Goal: Task Accomplishment & Management: Manage account settings

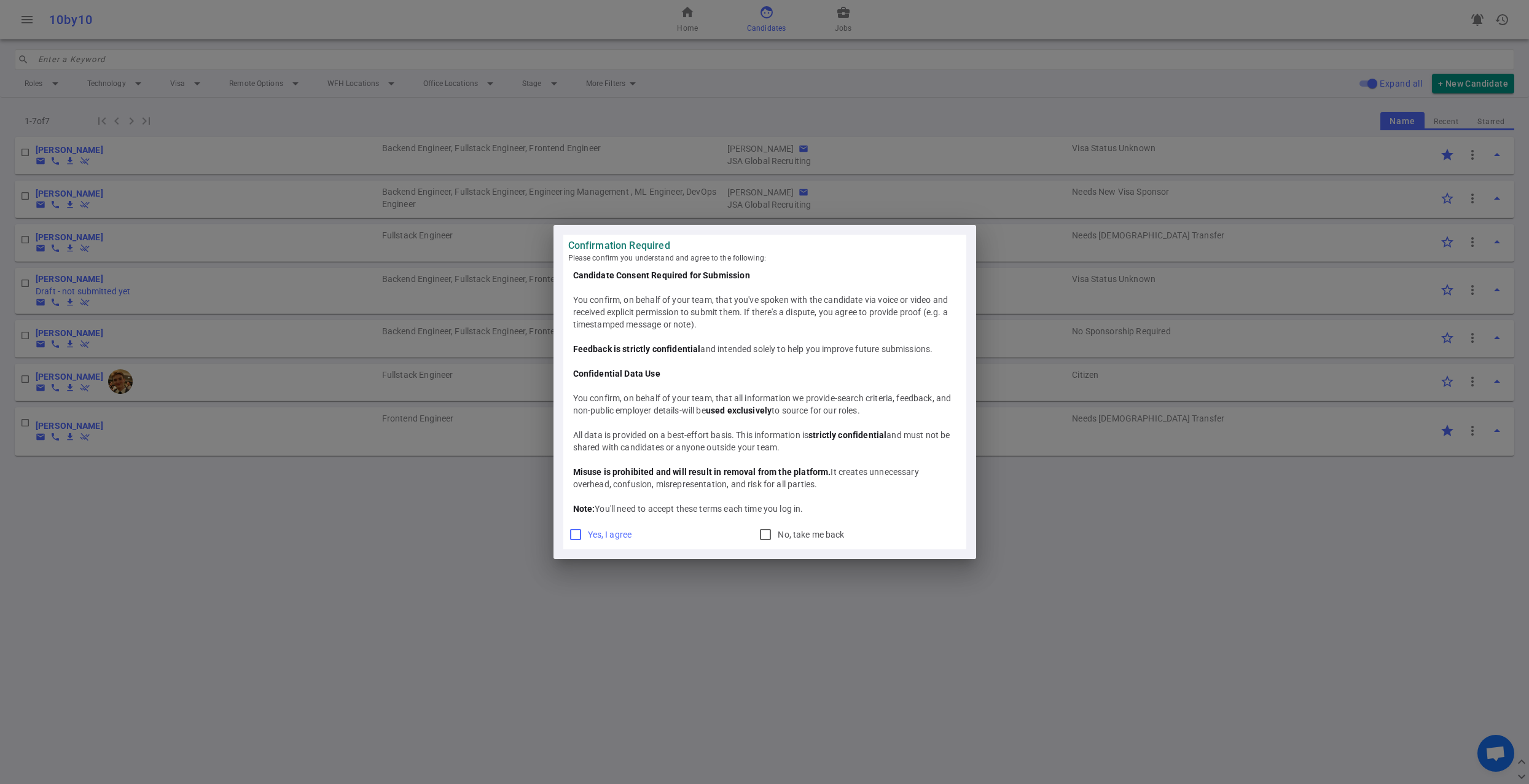
click at [604, 541] on label "Yes, I agree" at bounding box center [605, 534] width 74 height 19
click at [583, 541] on input "Yes, I agree" at bounding box center [575, 534] width 14 height 14
checkbox input "true"
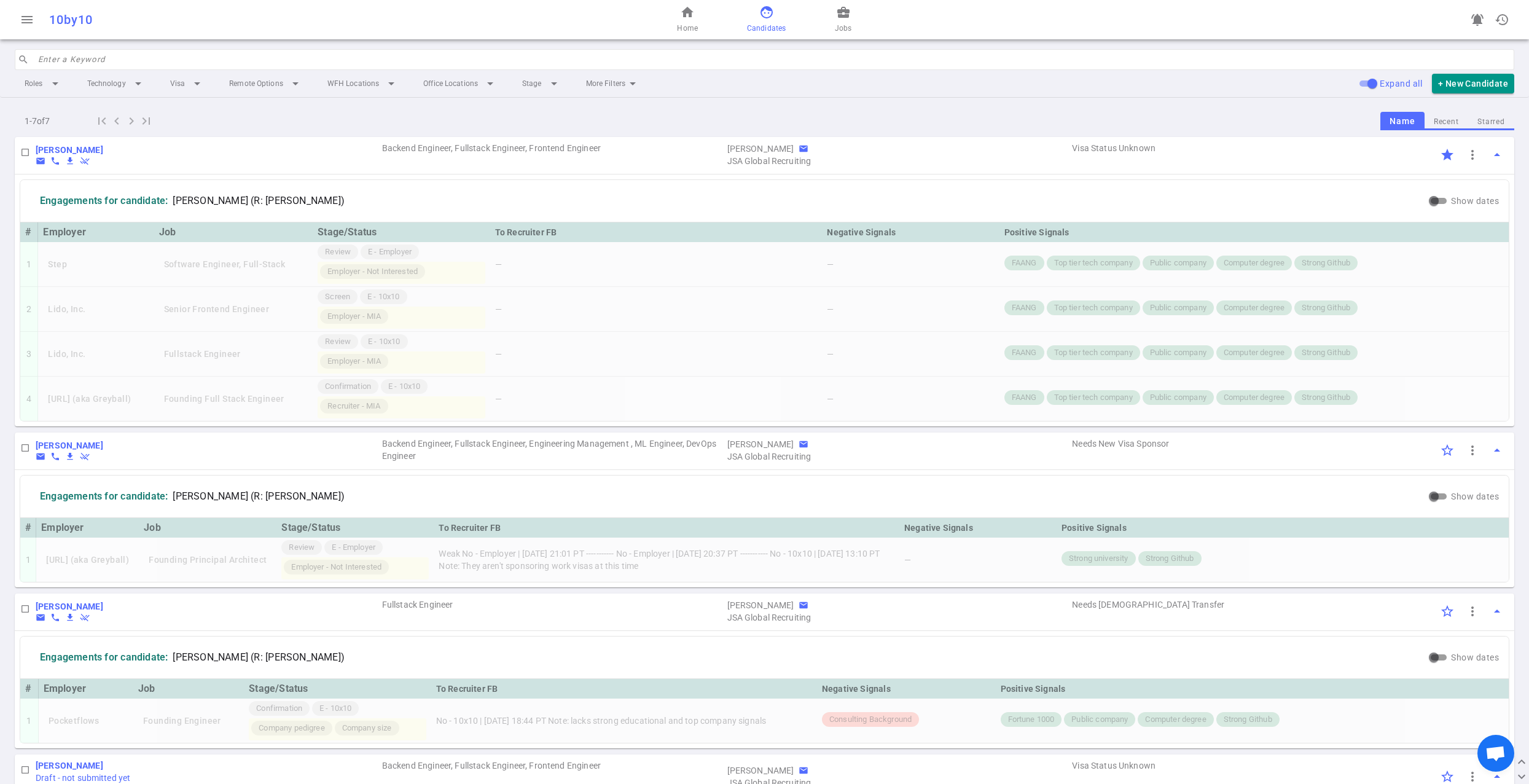
click at [817, 112] on div "1 - 7 of 7 first_page navigate_before navigate_next last_page Name Recent Starr…" at bounding box center [764, 121] width 1500 height 19
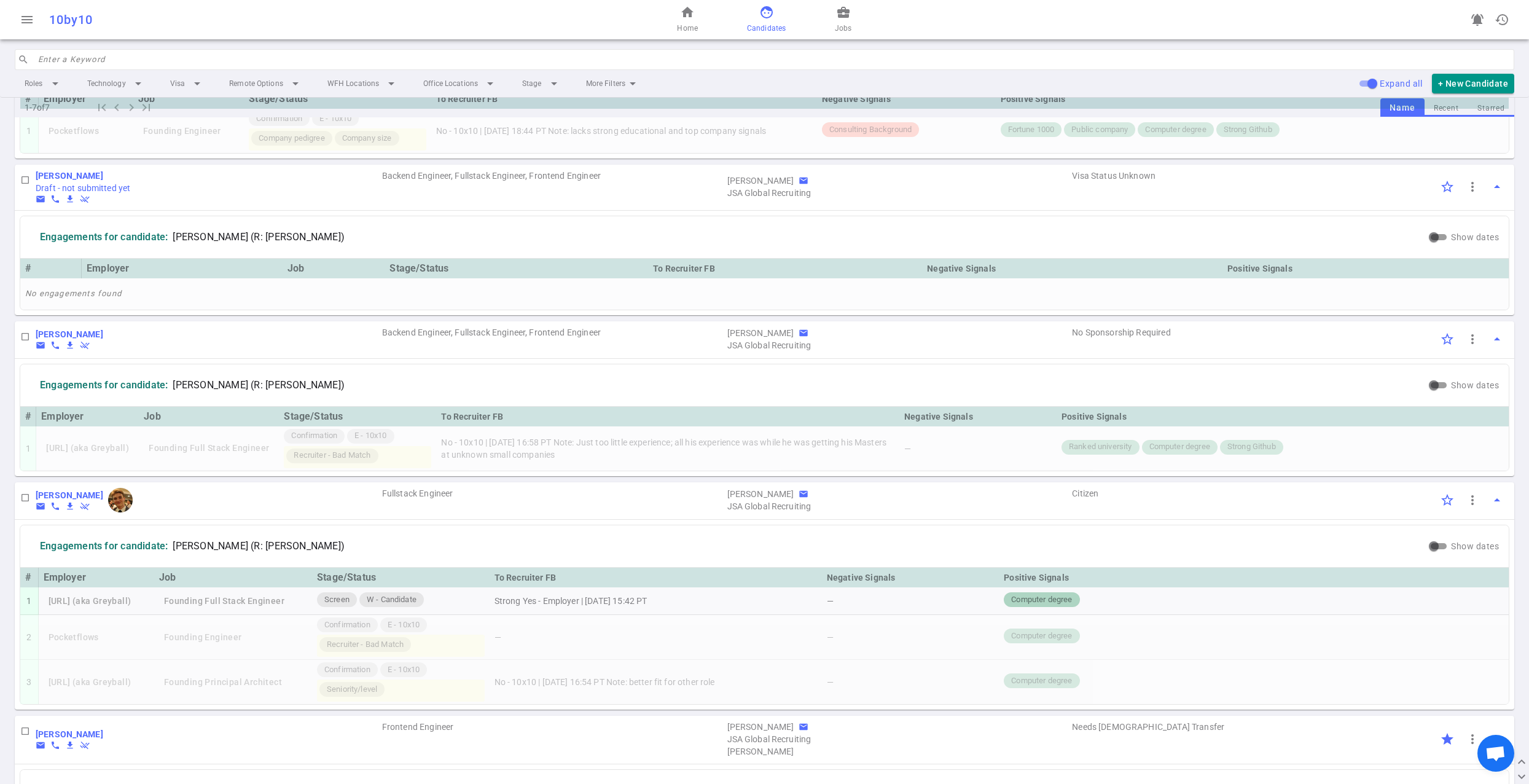
scroll to position [727, 0]
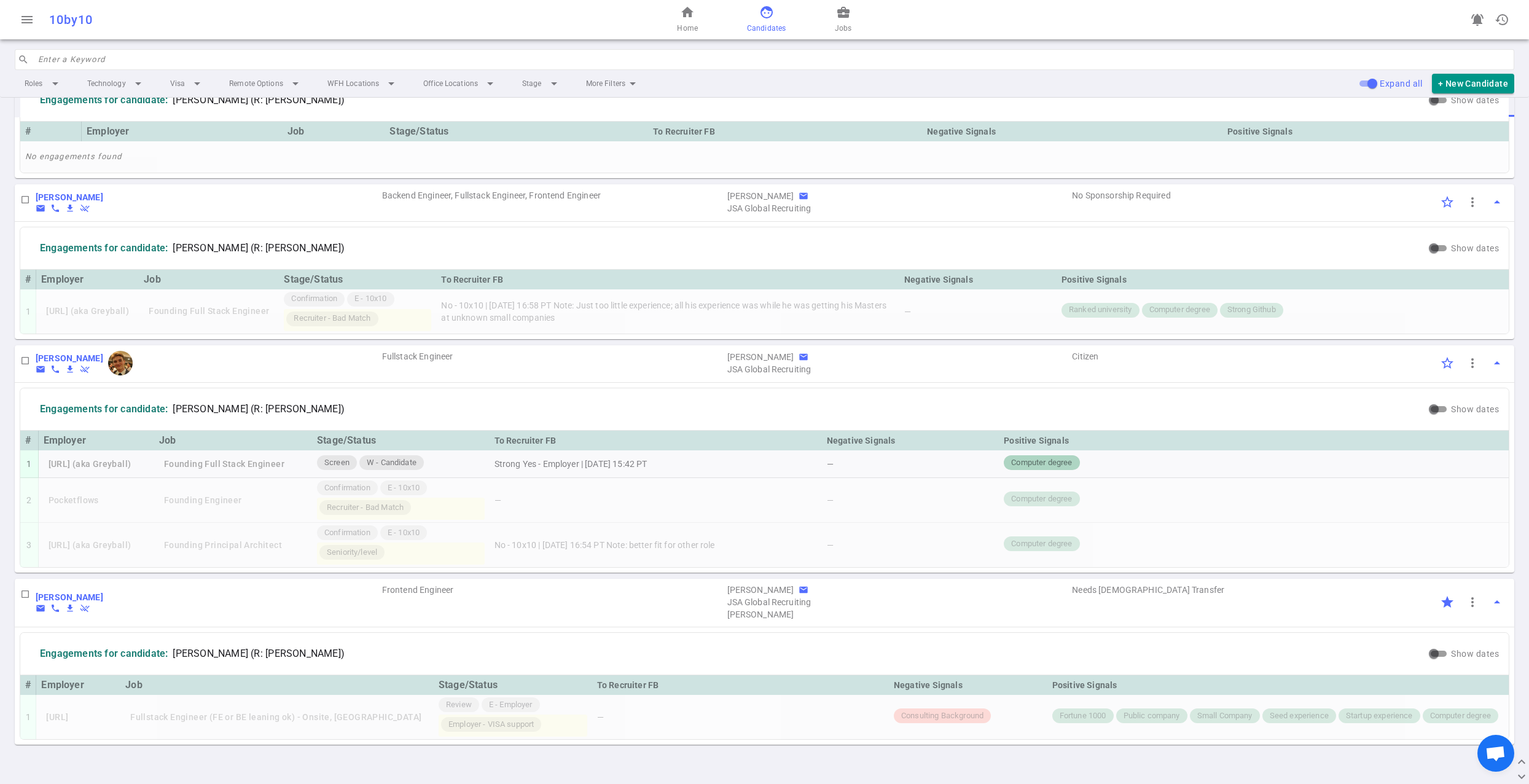
click at [25, 360] on input "checkbox" at bounding box center [25, 360] width 21 height 21
checkbox input "false"
click at [52, 358] on b "[PERSON_NAME]" at bounding box center [70, 358] width 68 height 10
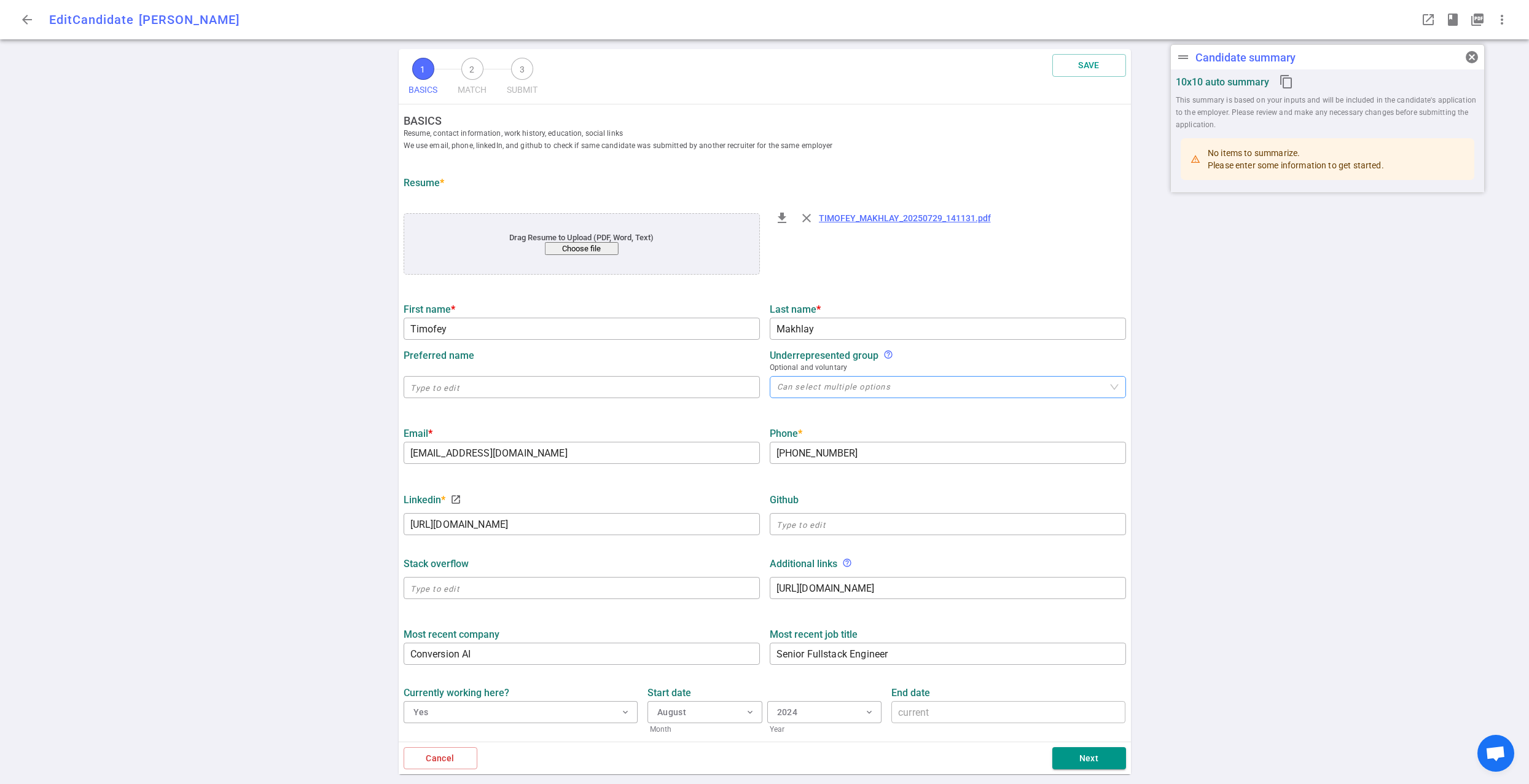
type input "Timofey"
type input "Makhlay"
type input "me@timofeymakhlay.com"
type input "+1 310-745-9238"
type input "https://www.linkedin.com/in/timofeymakhlay"
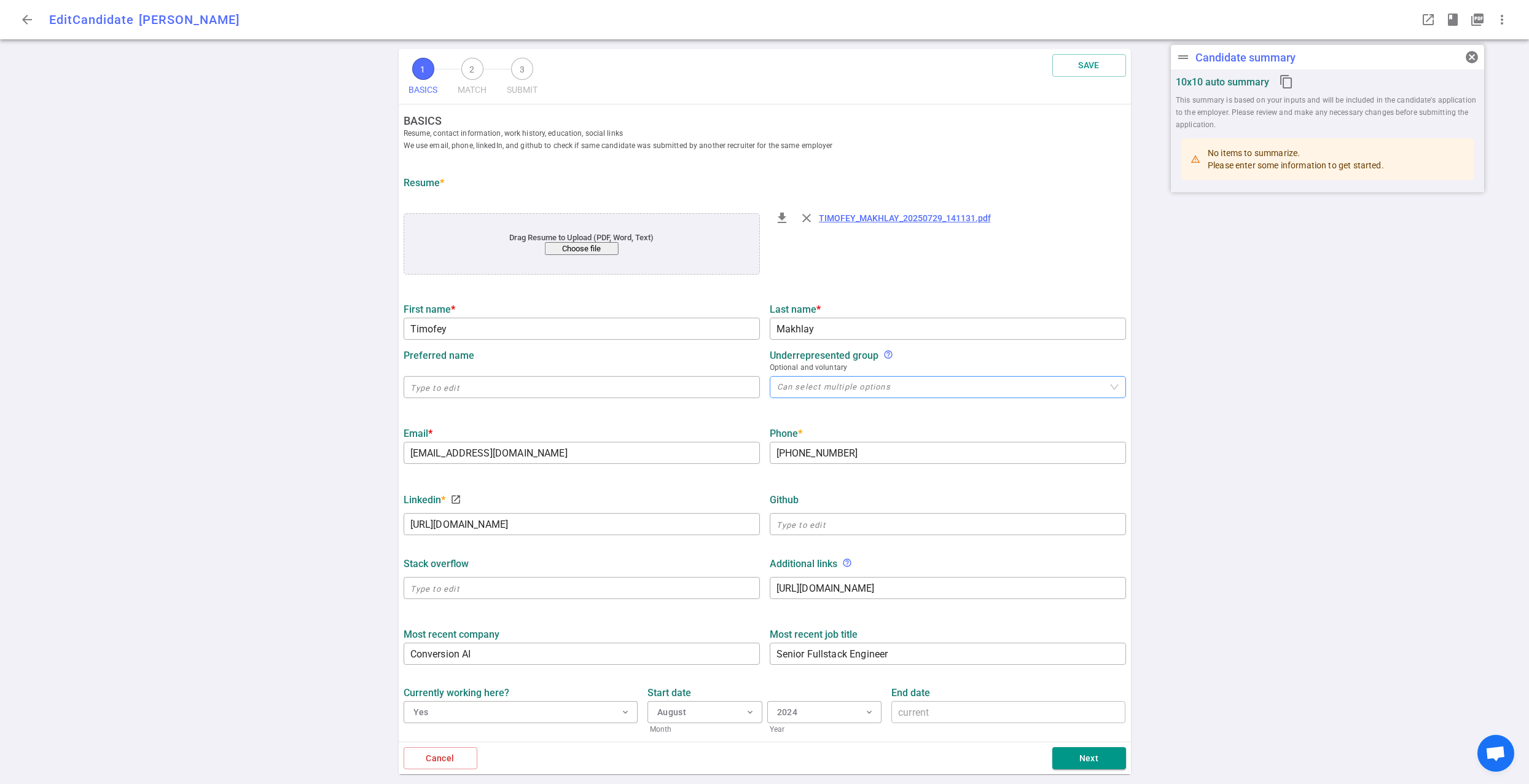
type textarea "https://portfolio.timofeymakhlay.com"
type input "Conversion AI"
type textarea "Senior Fullstack Engineer"
type input "10"
type input "4.5"
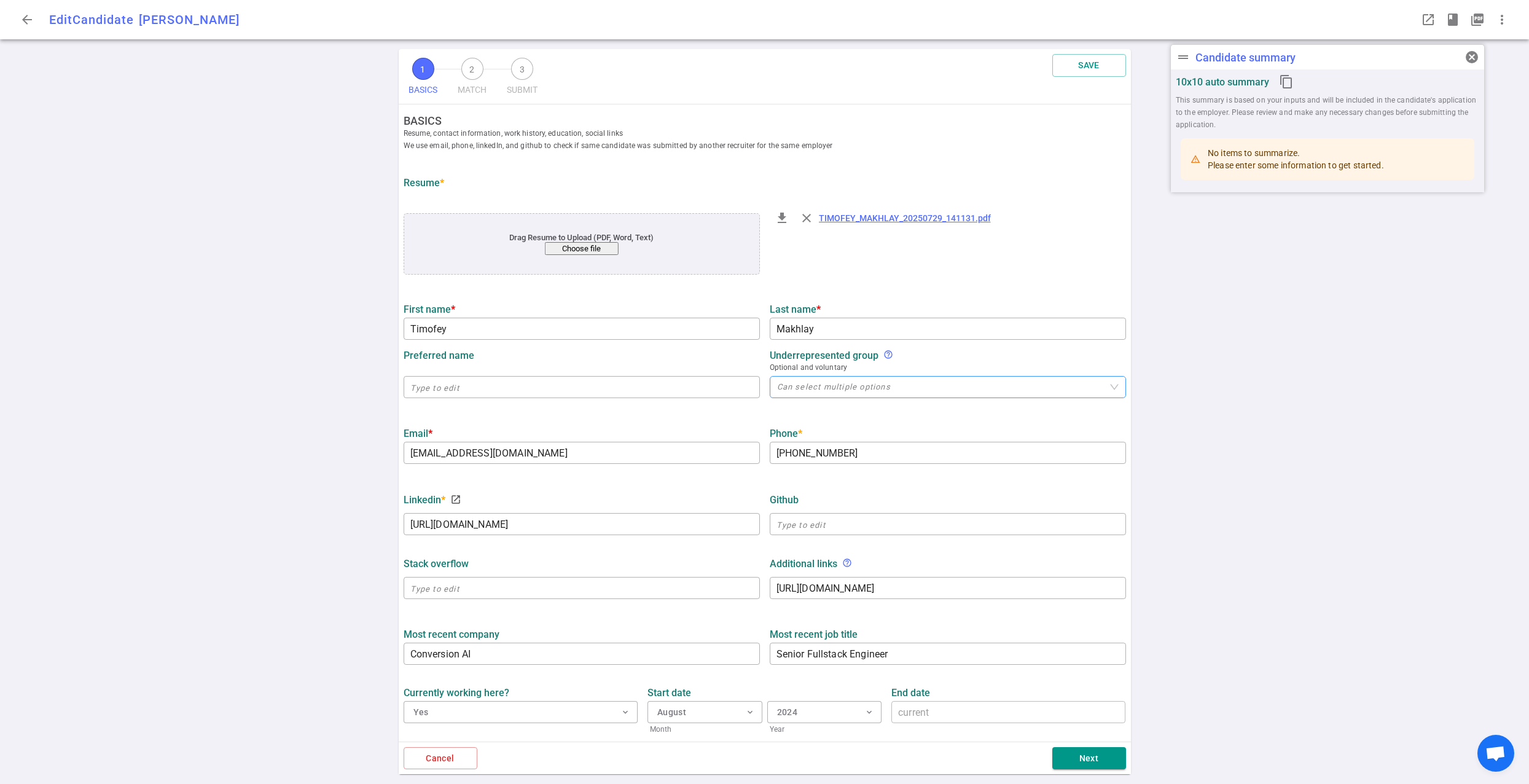
type input "Make School"
type input "Computer Science"
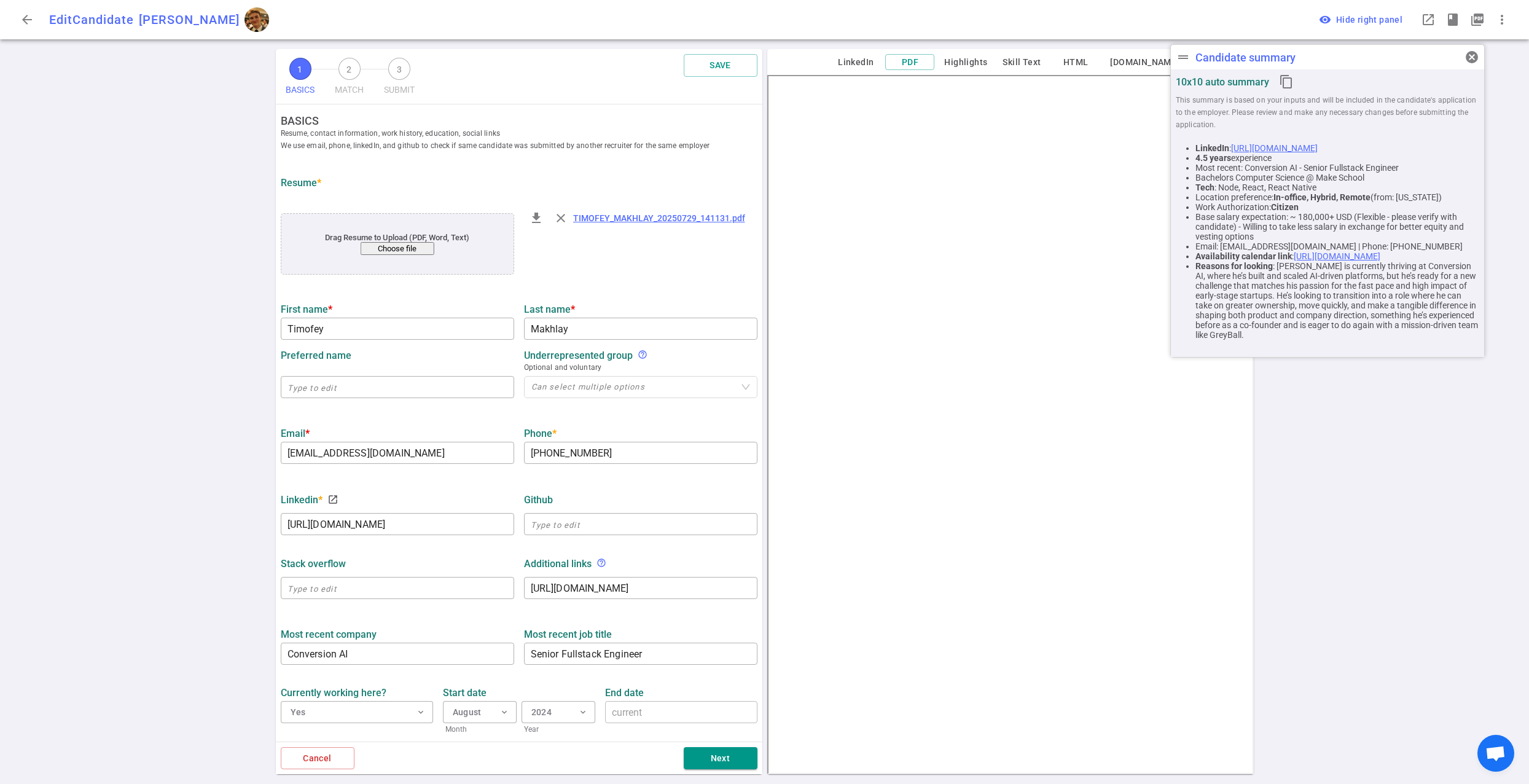
click at [1474, 59] on span "cancel" at bounding box center [1472, 57] width 14 height 14
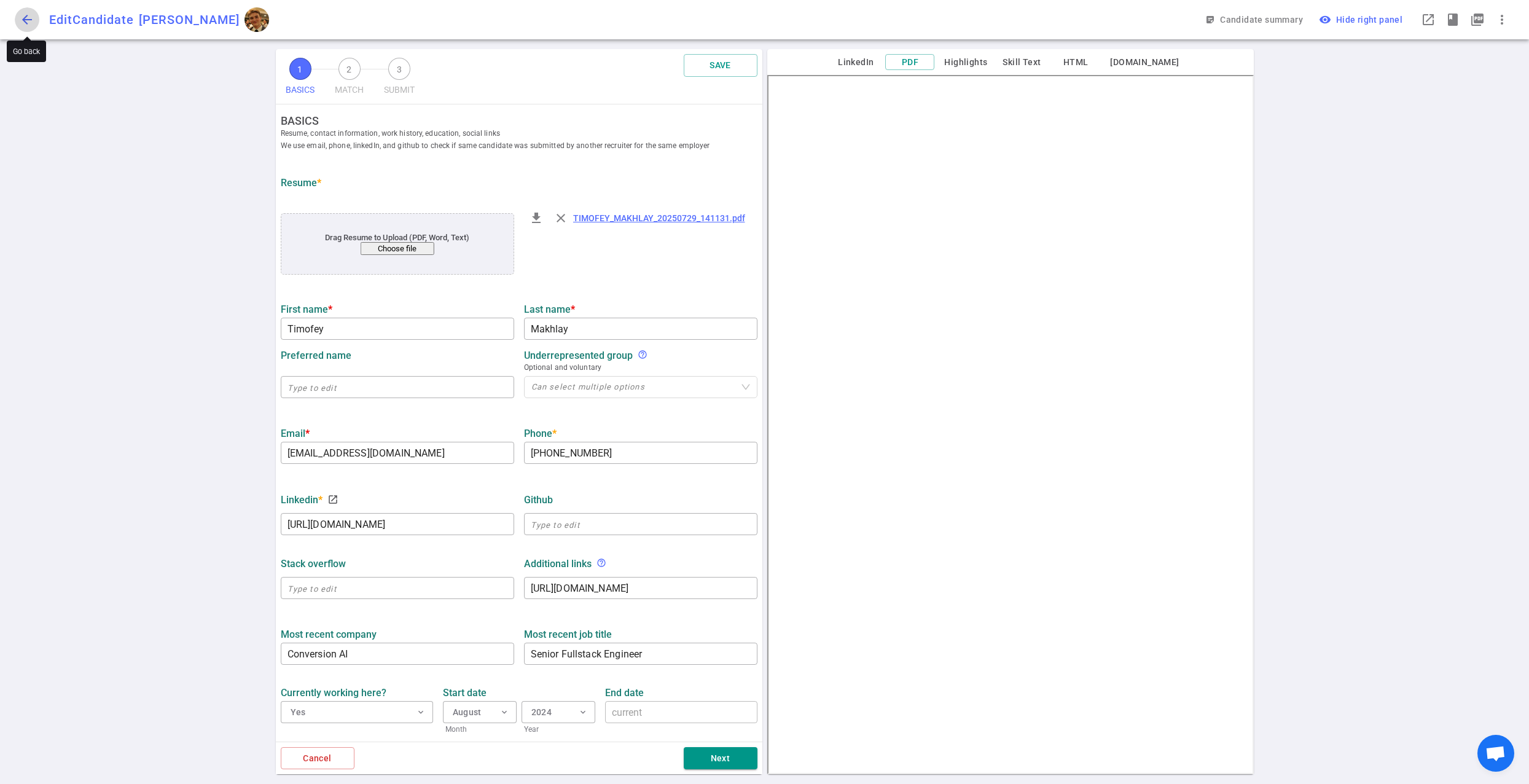
click at [26, 19] on span "arrow_back" at bounding box center [26, 19] width 14 height 14
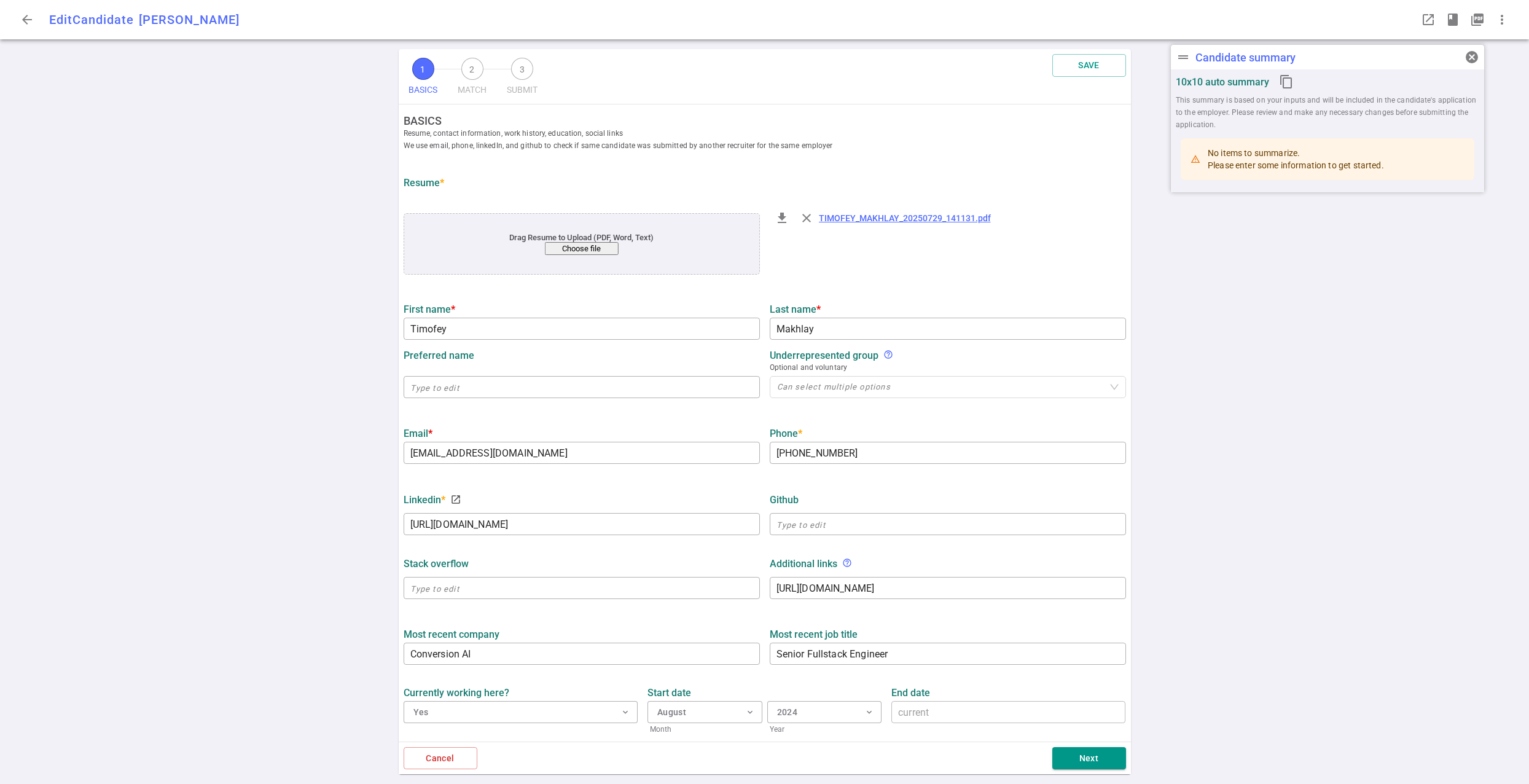
type input "Timofey"
type input "Makhlay"
type input "me@timofeymakhlay.com"
type input "+1 310-745-9238"
type input "https://www.linkedin.com/in/timofeymakhlay"
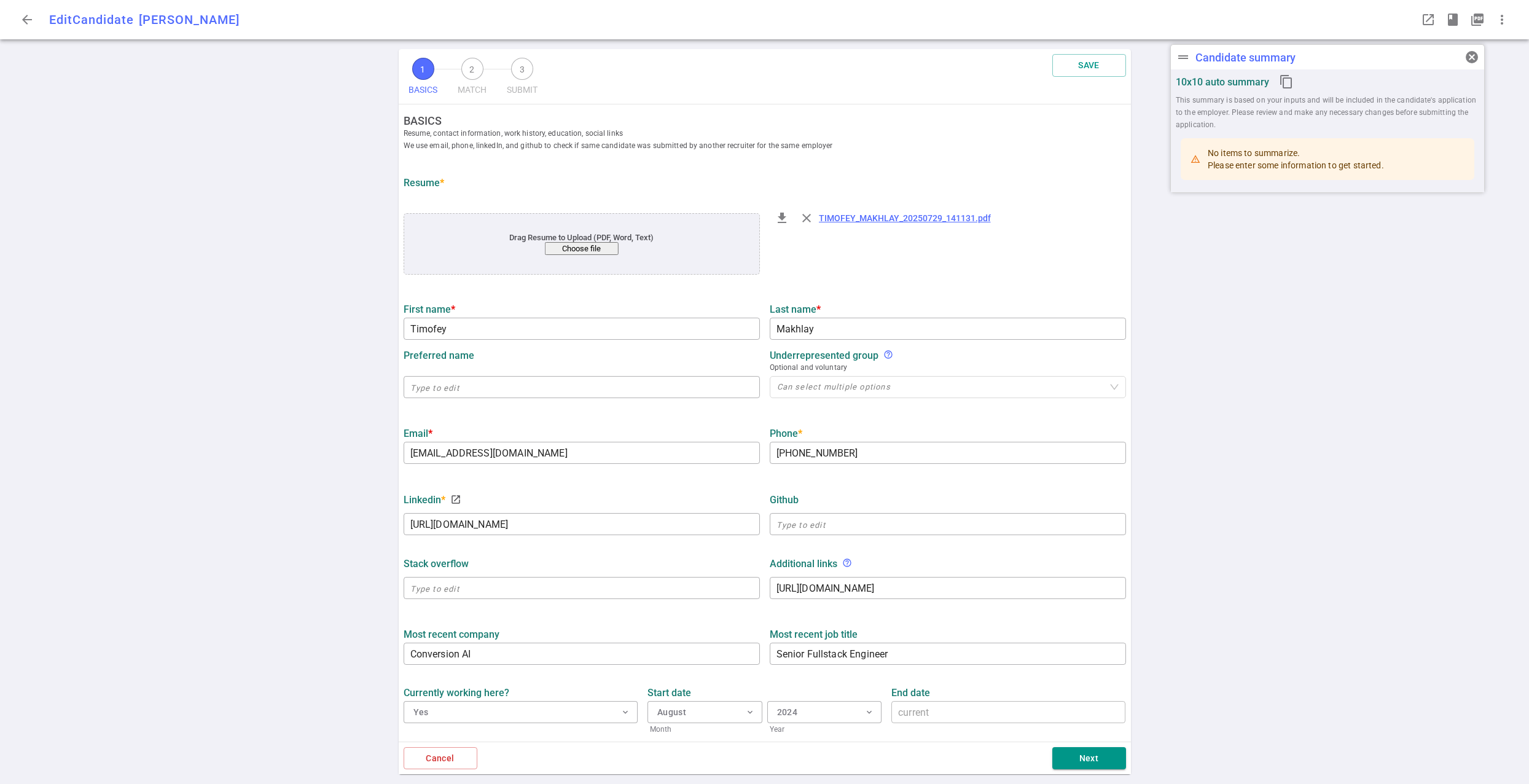
type textarea "https://portfolio.timofeymakhlay.com"
type input "Conversion AI"
type textarea "Senior Fullstack Engineer"
type input "10"
type input "4.5"
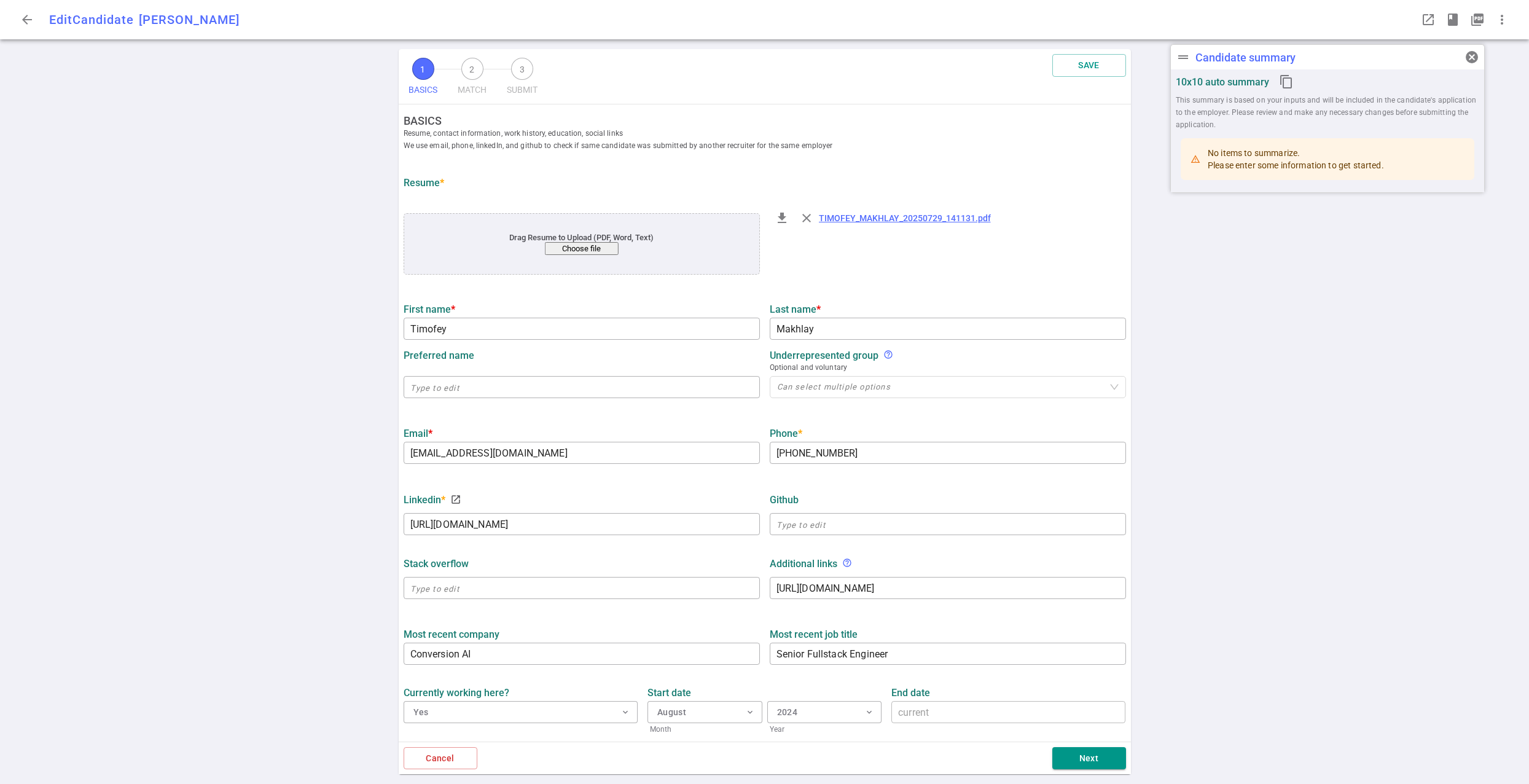
type input "Make School"
type input "Computer Science"
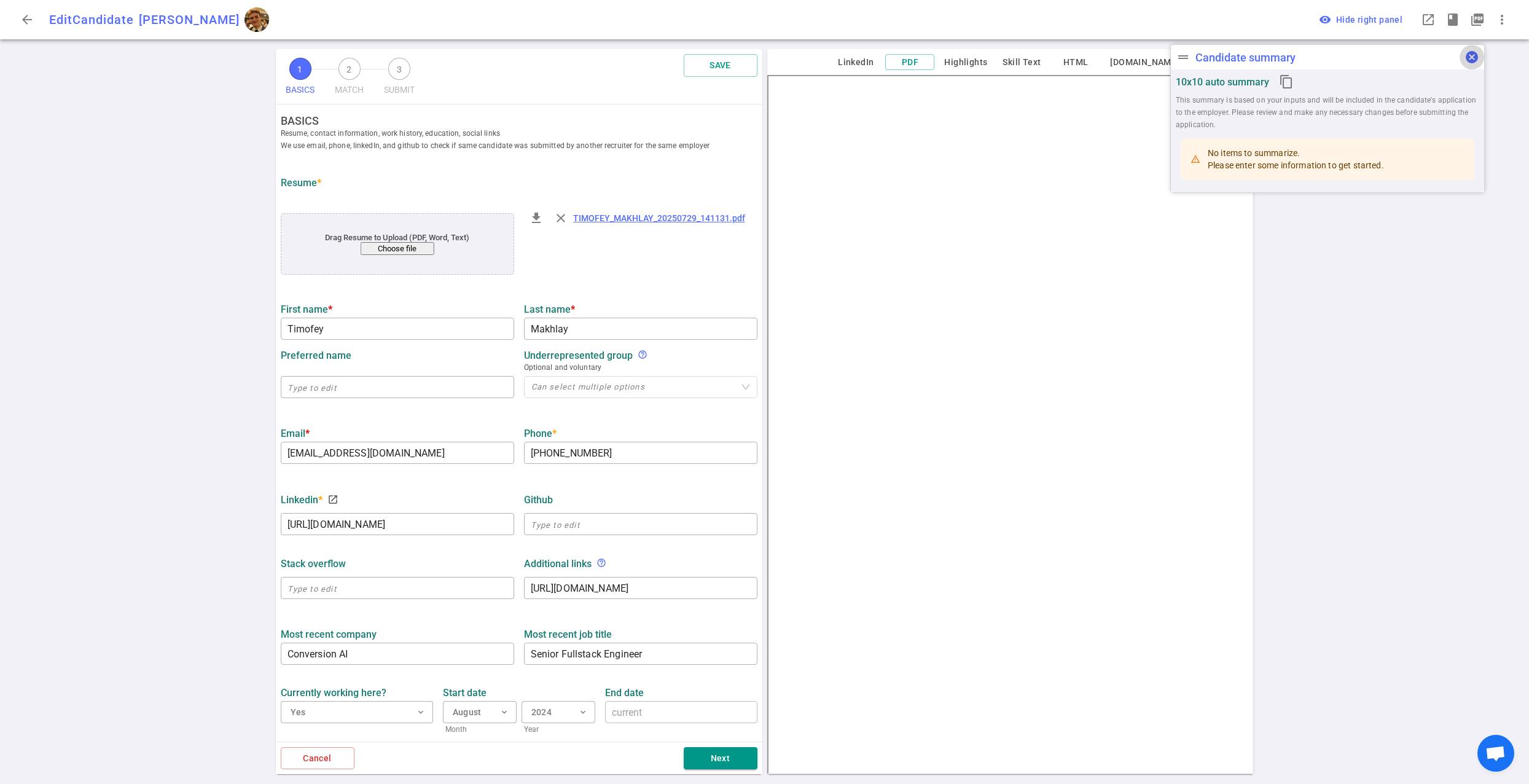
click at [1474, 61] on span "cancel" at bounding box center [1472, 57] width 14 height 14
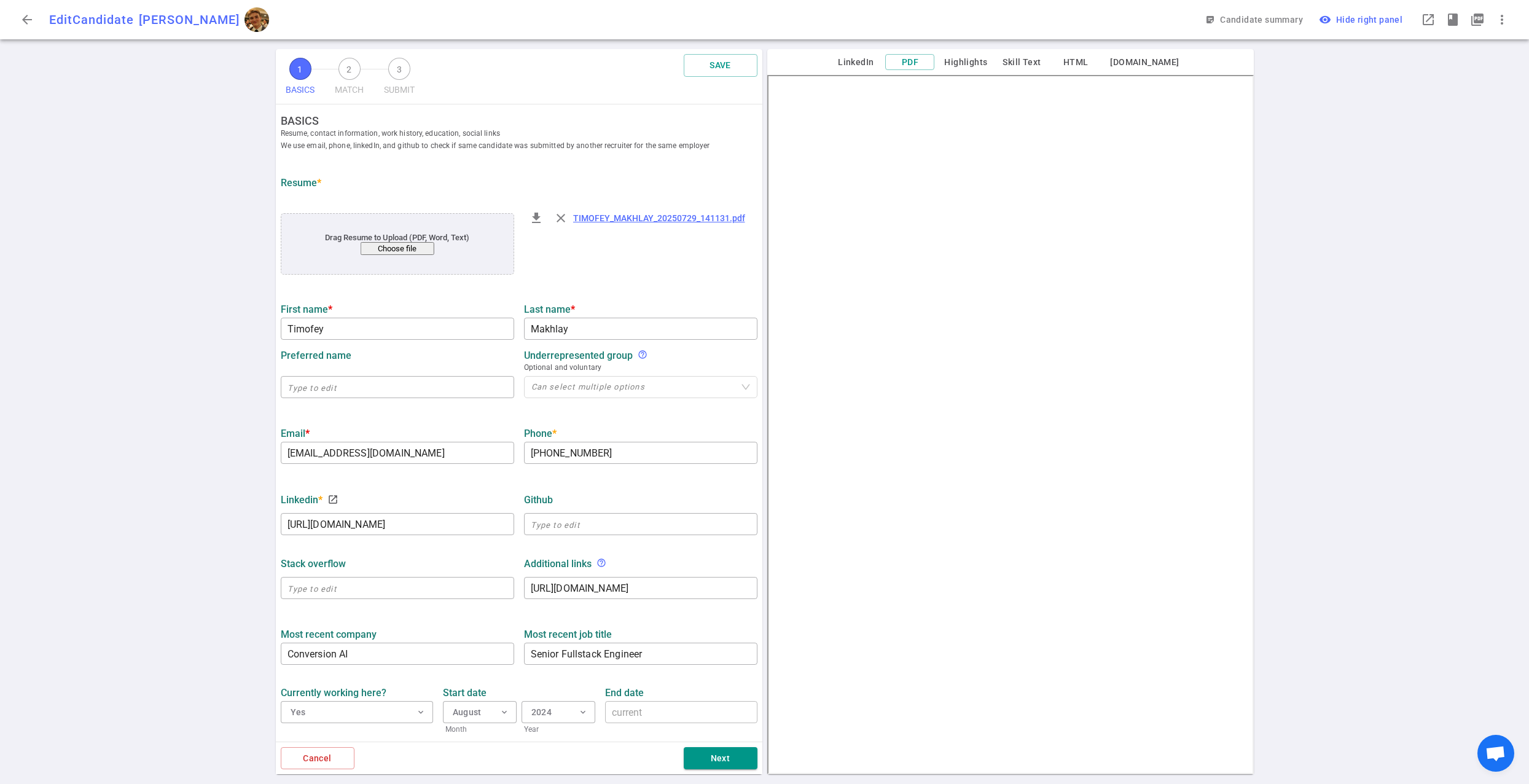
click at [215, 20] on span "[PERSON_NAME]" at bounding box center [189, 19] width 101 height 14
click at [22, 17] on span "arrow_back" at bounding box center [26, 19] width 14 height 14
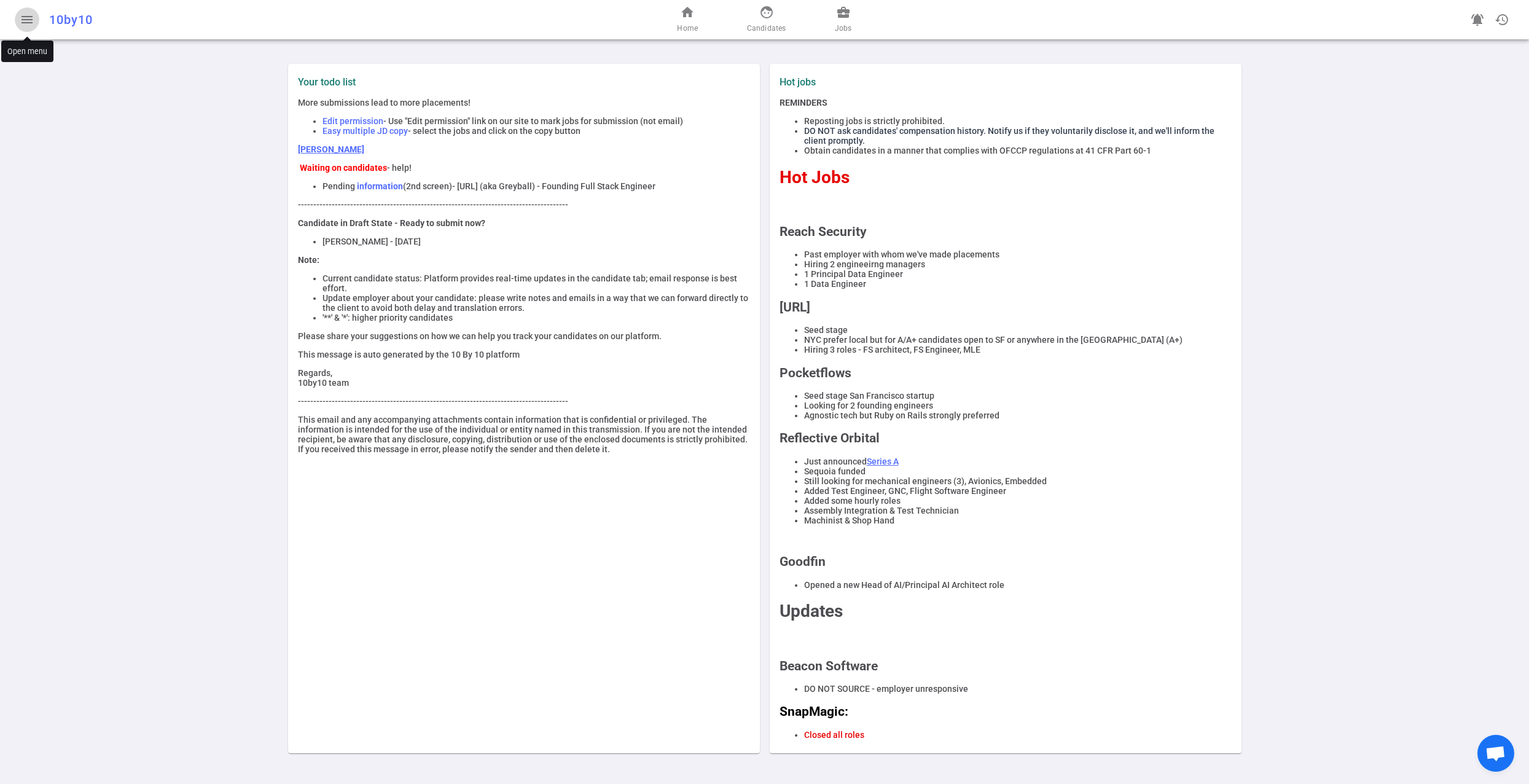
click at [23, 17] on span "menu" at bounding box center [26, 19] width 14 height 14
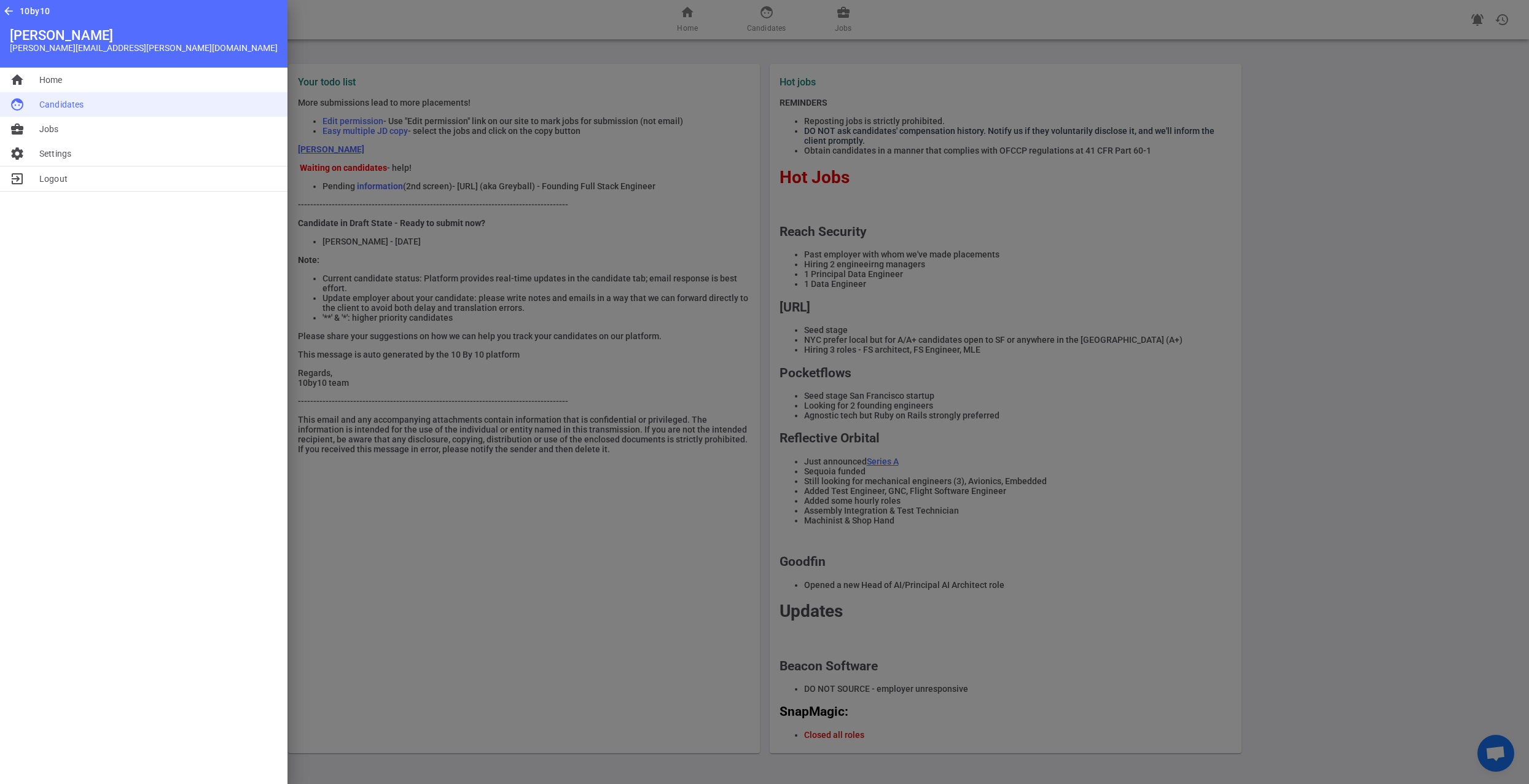
click at [86, 107] on li "face Candidates" at bounding box center [144, 105] width 288 height 25
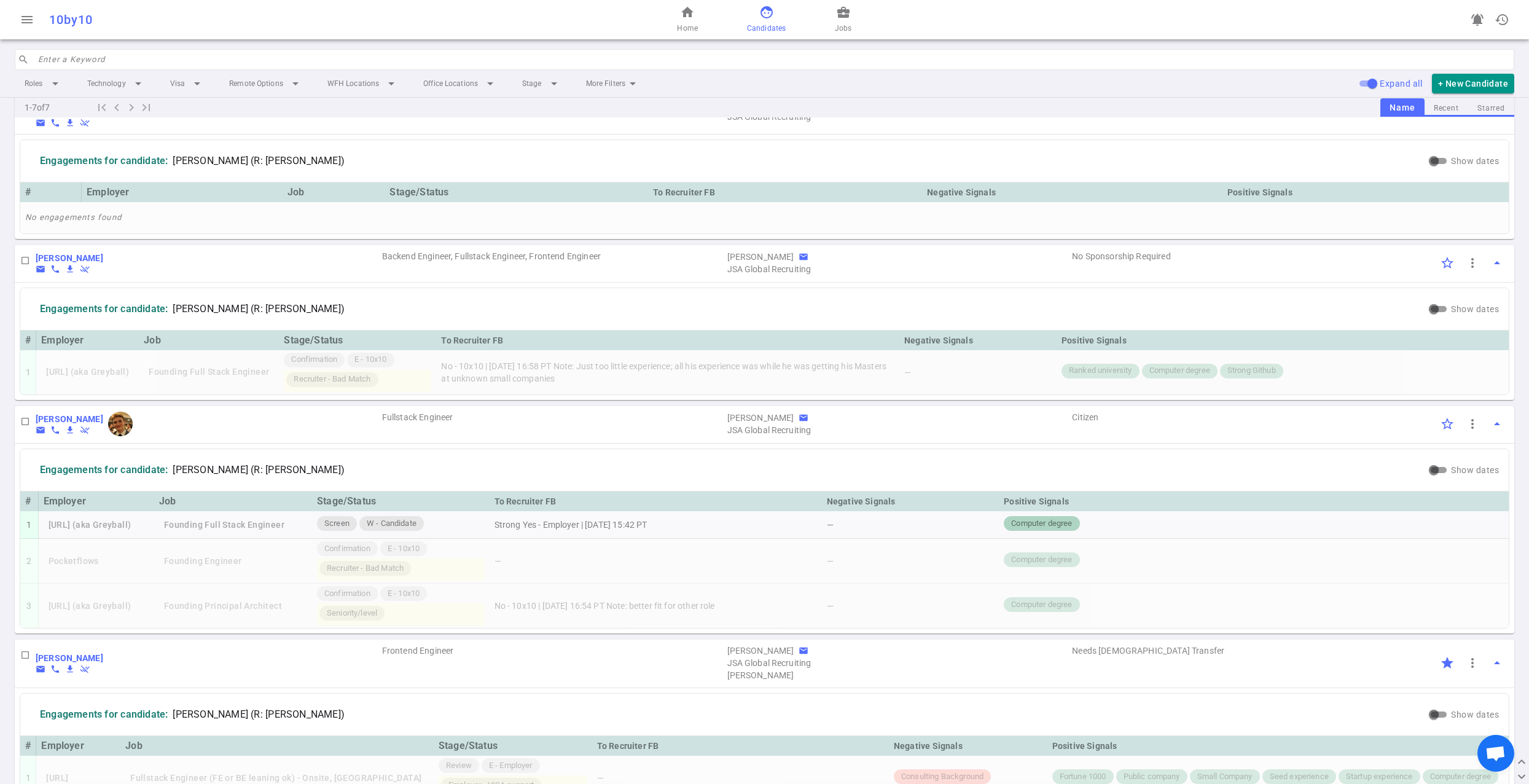
scroll to position [727, 0]
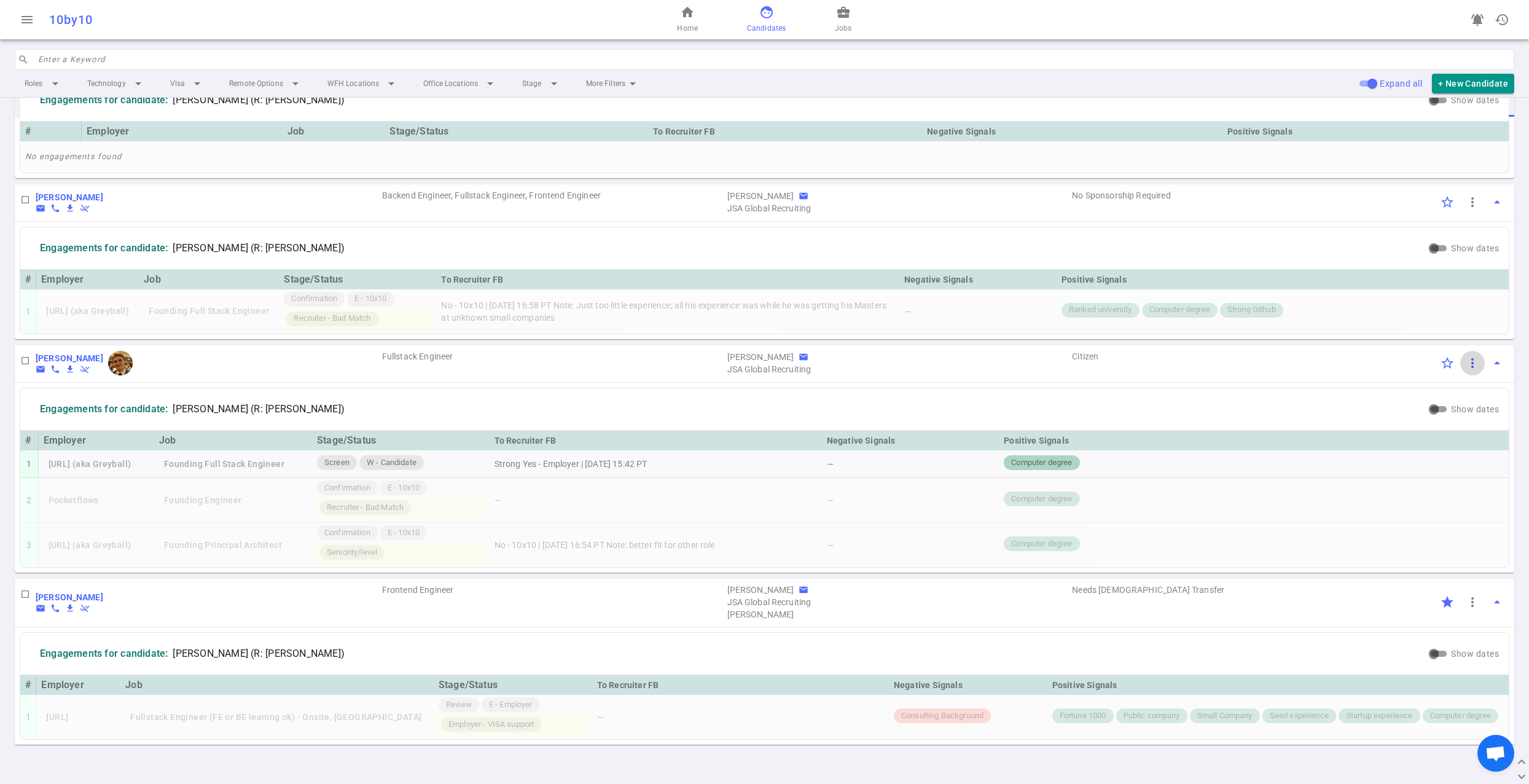
click at [1472, 363] on span "more_vert" at bounding box center [1472, 362] width 14 height 14
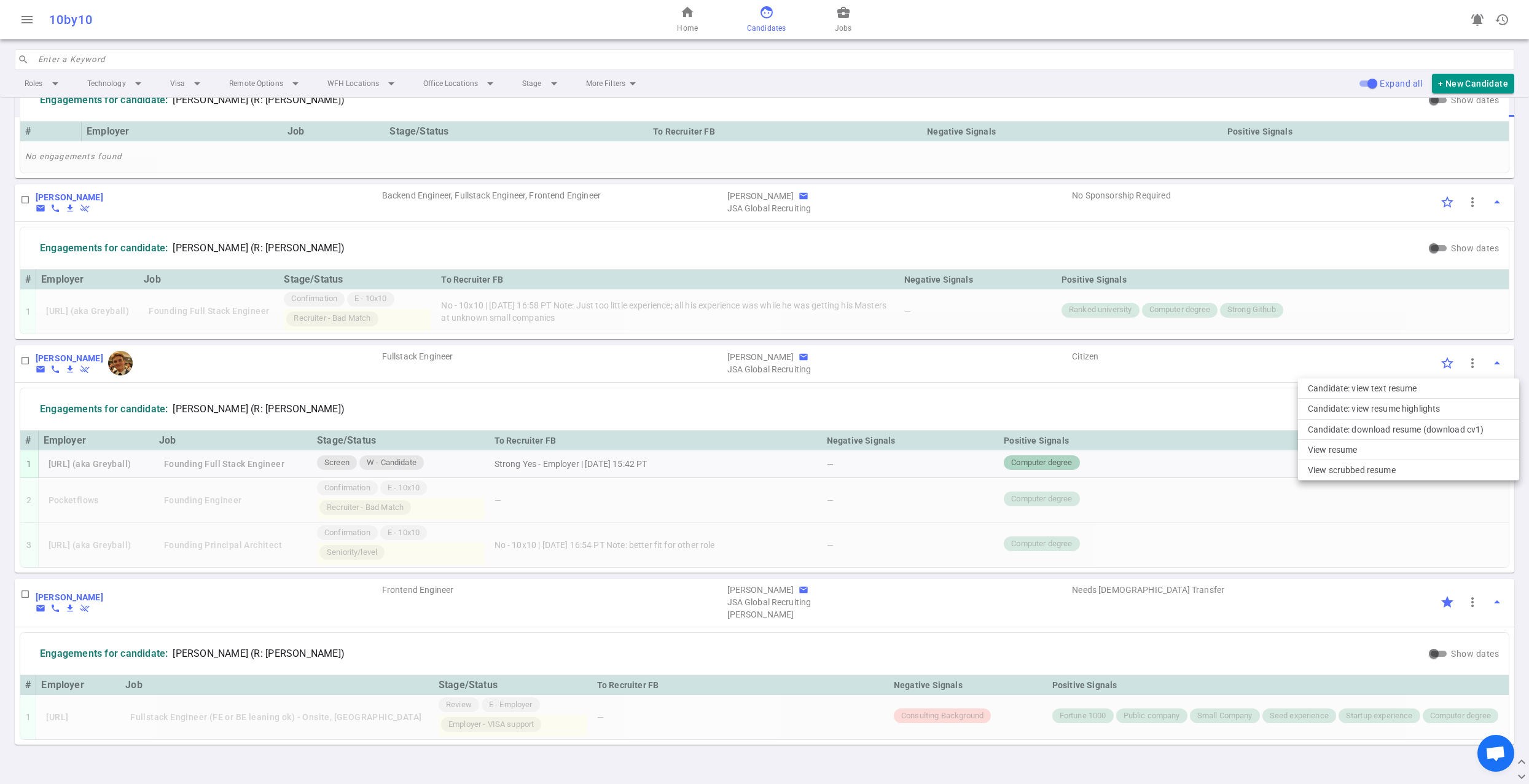
click at [1000, 369] on div at bounding box center [764, 392] width 1529 height 784
click at [1447, 410] on input "Show dates" at bounding box center [1434, 409] width 44 height 14
checkbox input "true"
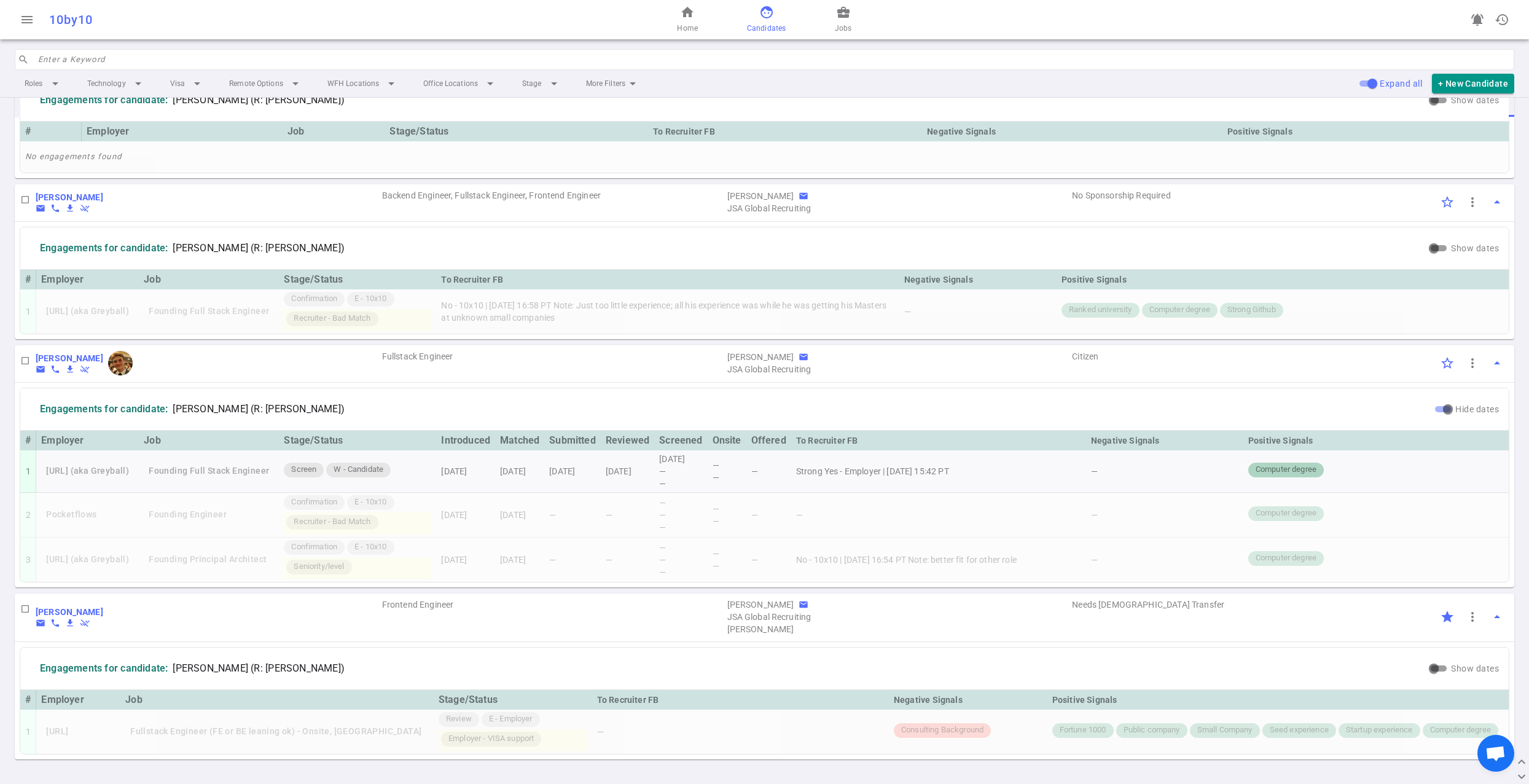
scroll to position [741, 0]
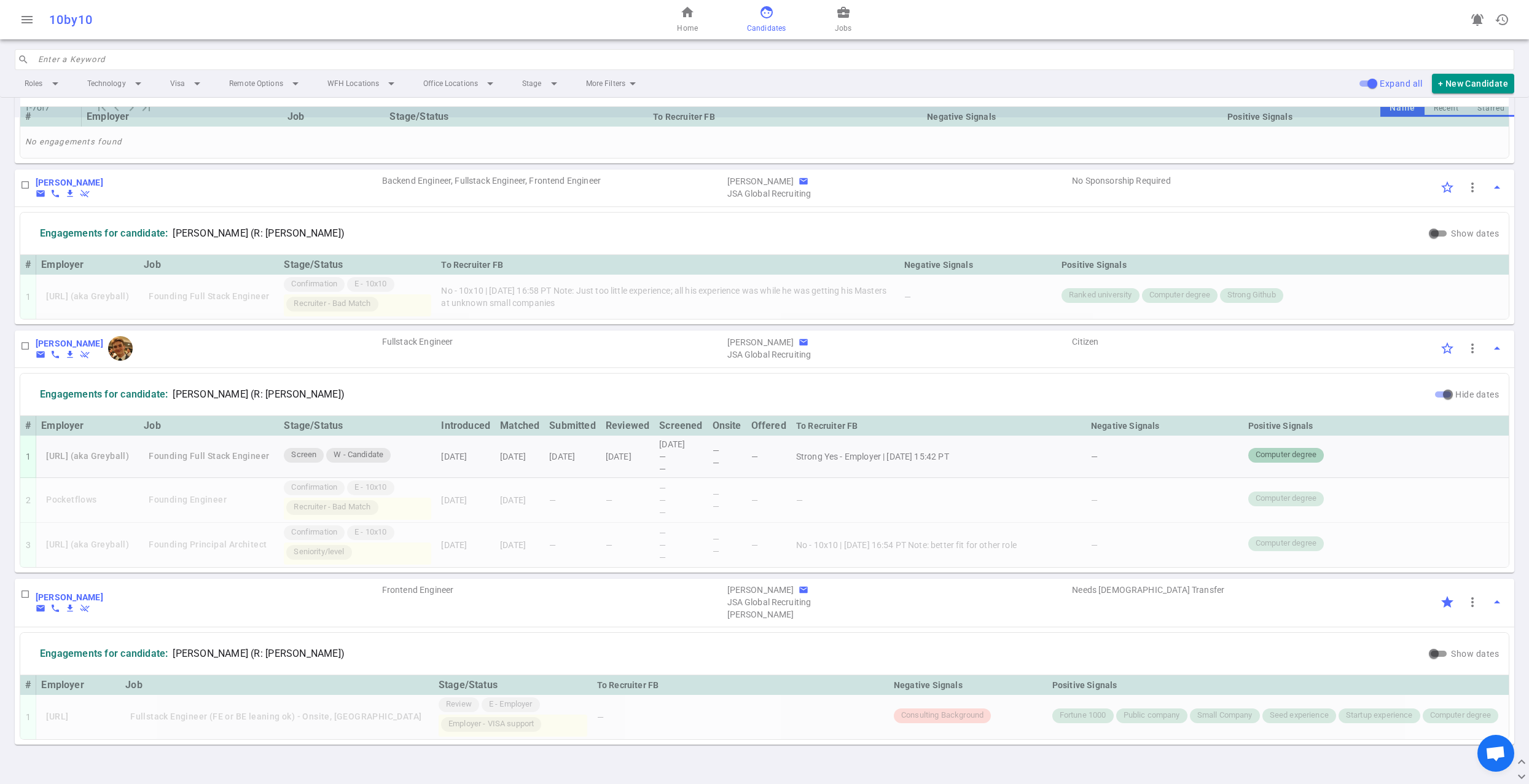
click at [428, 398] on div "Engagements for candidate: [PERSON_NAME] (R: [PERSON_NAME])" at bounding box center [728, 394] width 1405 height 32
click at [1475, 346] on span "more_vert" at bounding box center [1472, 348] width 14 height 14
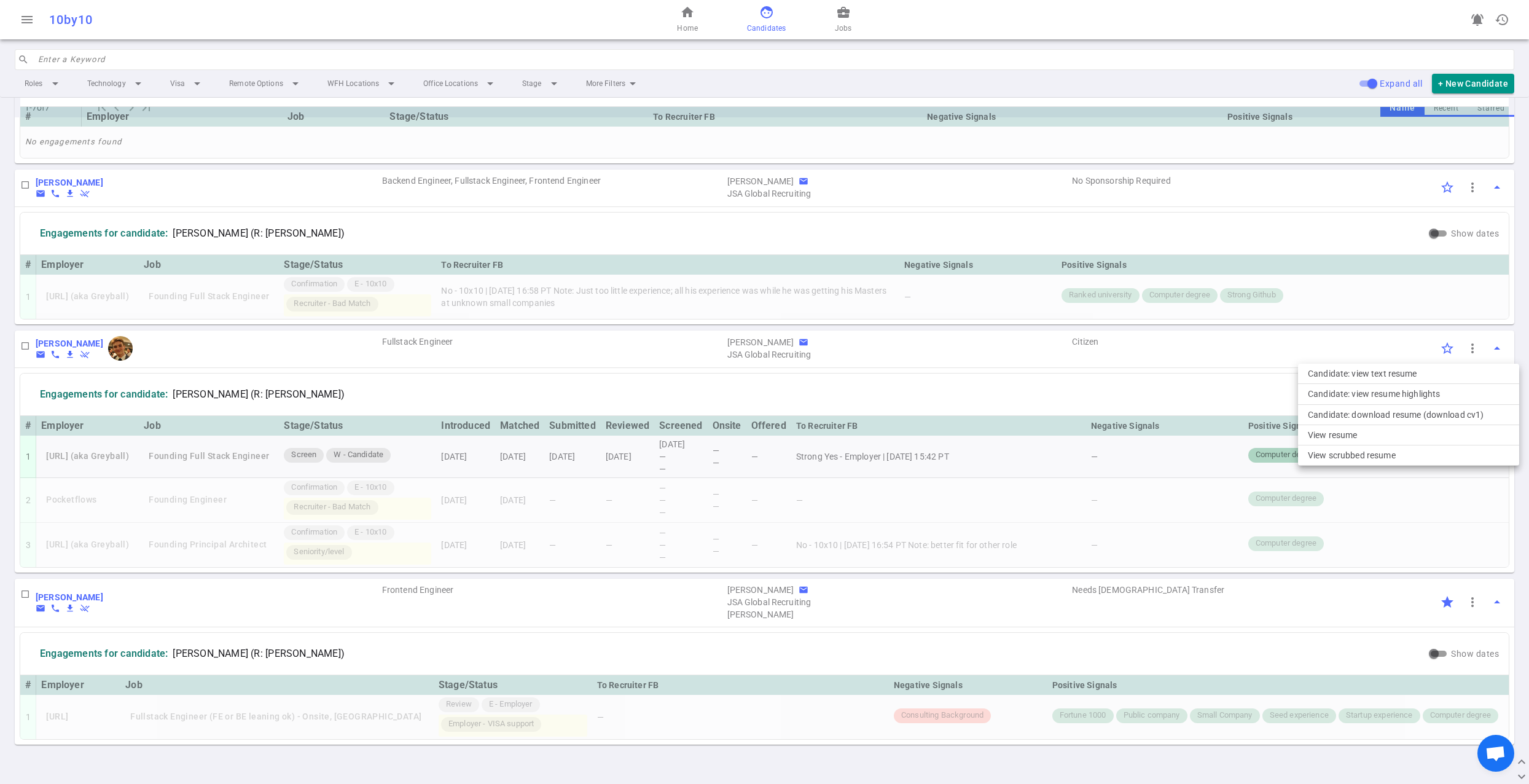
click at [1164, 356] on div at bounding box center [764, 392] width 1529 height 784
